Goal: Check status: Check status

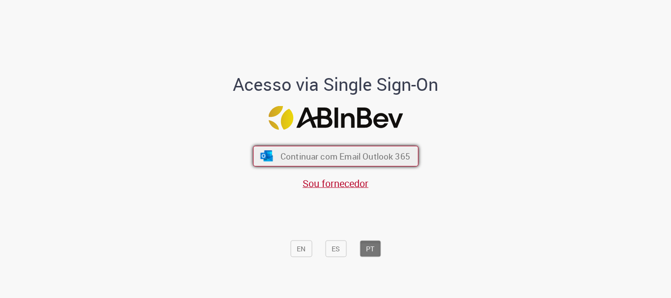
click at [338, 162] on button "Continuar com Email Outlook 365" at bounding box center [335, 156] width 165 height 21
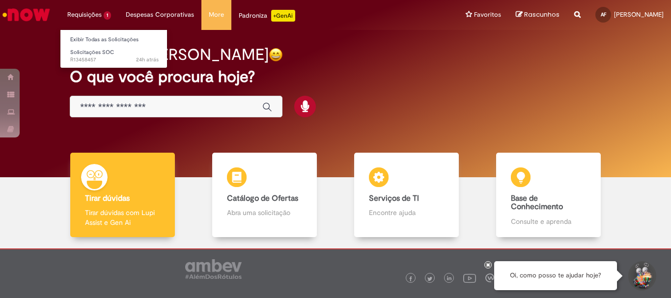
click at [91, 15] on li "Requisições 1 Exibir Todas as Solicitações Solicitações SOC 24h atrás 24 horas …" at bounding box center [89, 14] width 58 height 29
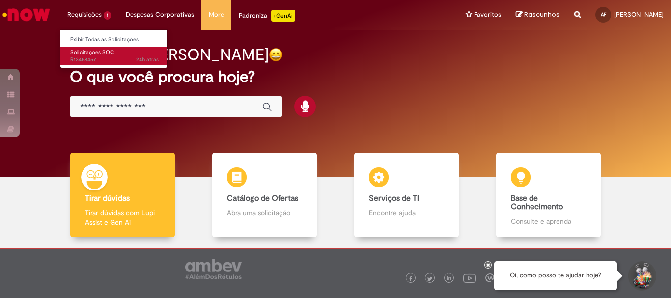
click at [95, 53] on span "Solicitações SOC" at bounding box center [92, 52] width 44 height 7
